Goal: Transaction & Acquisition: Subscribe to service/newsletter

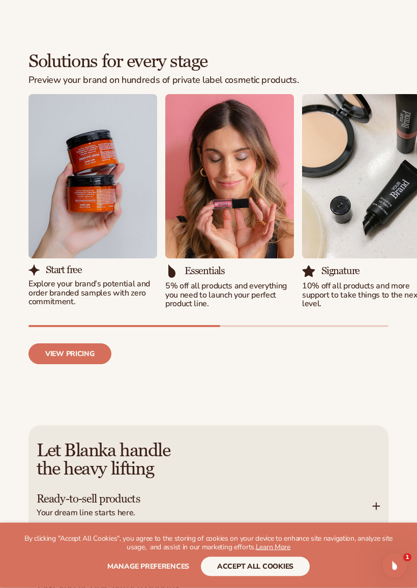
scroll to position [1114, 0]
click at [83, 343] on link "View pricing" at bounding box center [69, 353] width 83 height 21
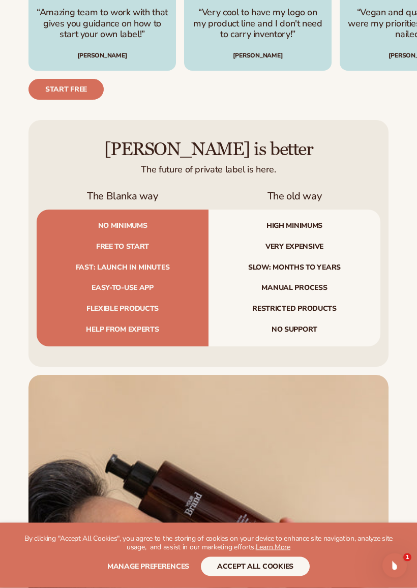
scroll to position [3660, 0]
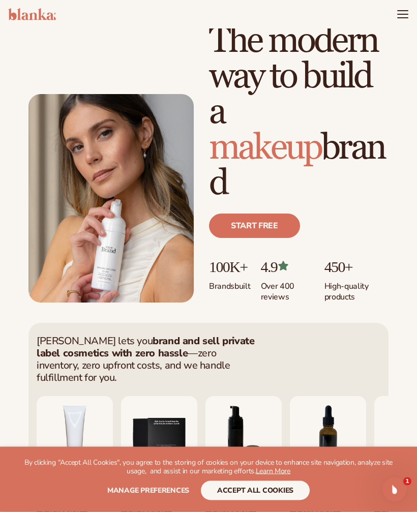
click at [400, 12] on icon "Menu" at bounding box center [403, 14] width 12 height 12
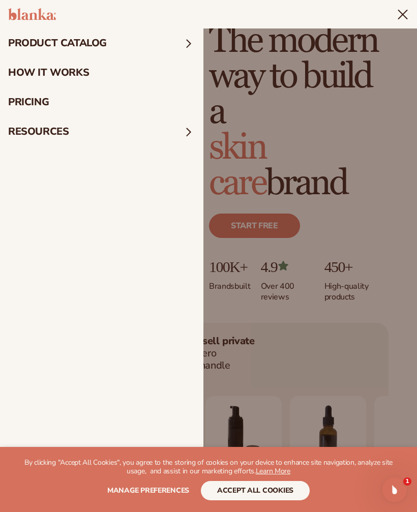
click at [43, 102] on link "pricing" at bounding box center [101, 102] width 203 height 30
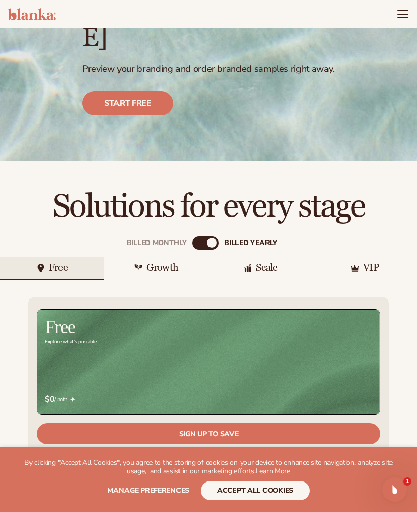
scroll to position [126, 0]
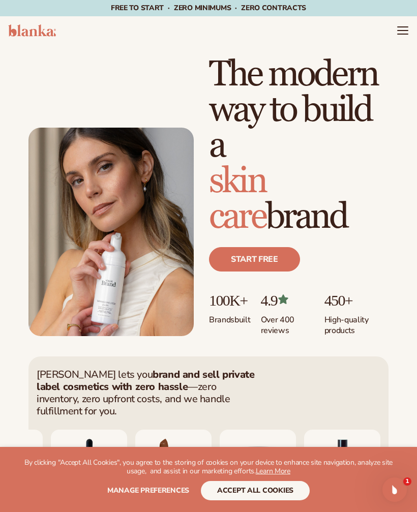
click at [247, 264] on link "Start free" at bounding box center [254, 259] width 91 height 24
